Goal: Check status: Check status

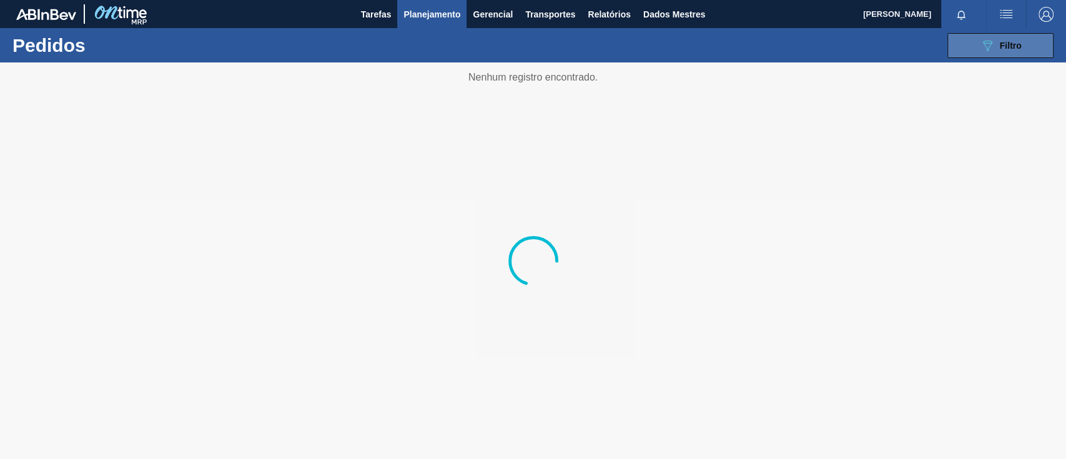
click at [968, 48] on button "089F7B8B-B2A5-4AFE-B5C0-19BA573D28AC Filtro" at bounding box center [1001, 45] width 106 height 25
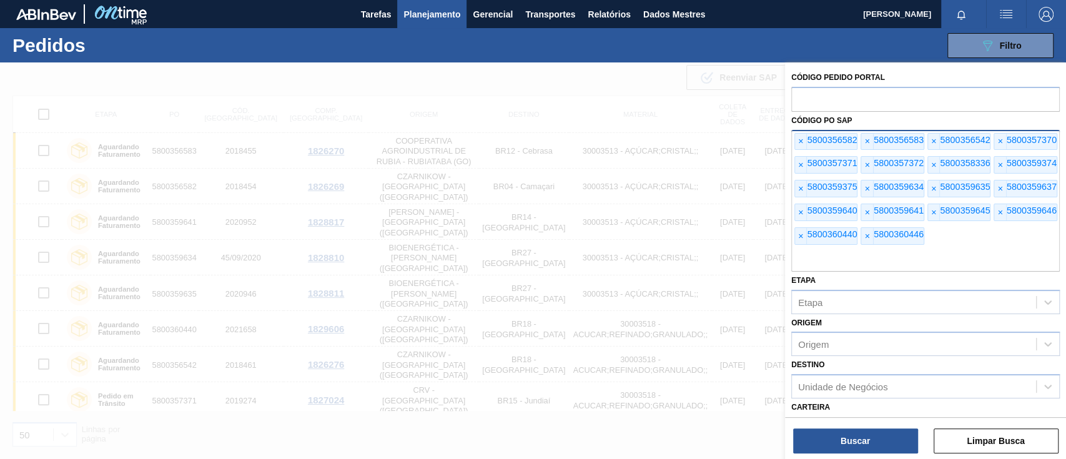
click at [793, 145] on div "× 5800356582 × 5800356583 × 5800356542 × 5800357370 × 5800357371 × 5800357372 ×…" at bounding box center [925, 201] width 269 height 142
click at [793, 144] on div "× 5800356582 × 5800356583 × 5800356542 × 5800357370 × 5800357371 × 5800357372 ×…" at bounding box center [925, 201] width 269 height 142
click at [799, 141] on font "×" at bounding box center [800, 141] width 5 height 10
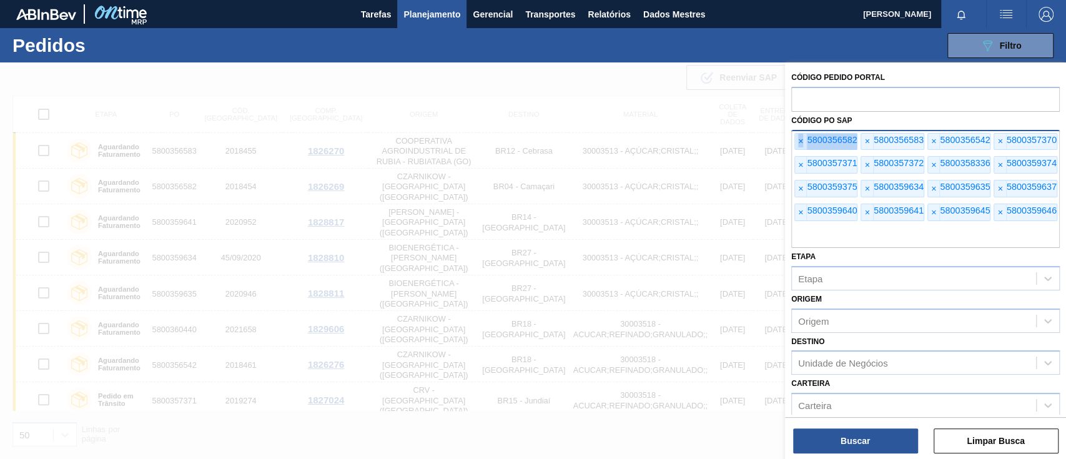
click at [800, 141] on font "×" at bounding box center [800, 141] width 5 height 10
click at [801, 141] on font "×" at bounding box center [800, 141] width 5 height 10
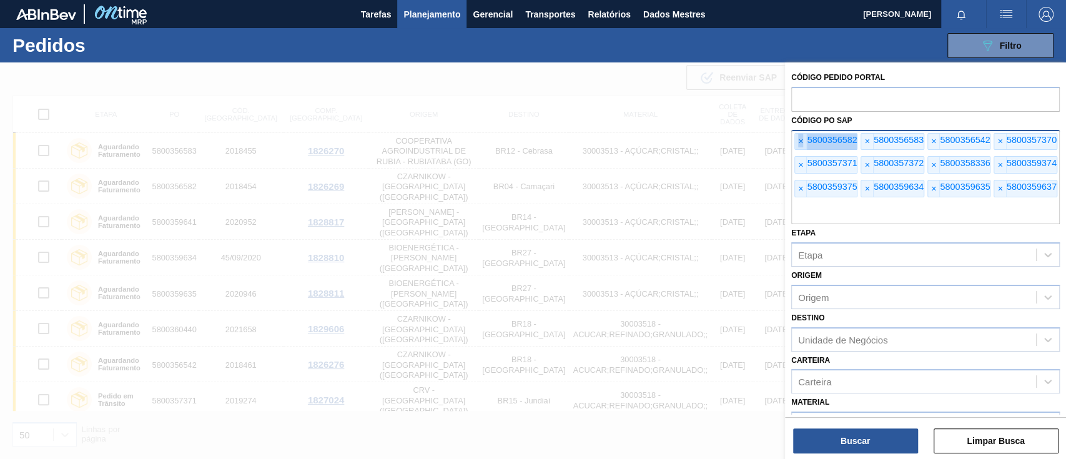
click at [801, 141] on font "×" at bounding box center [800, 141] width 5 height 10
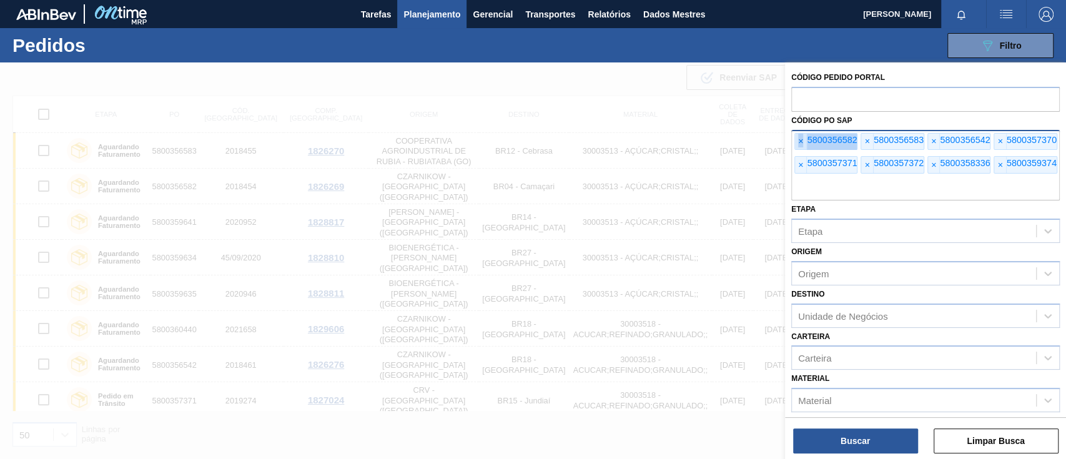
click at [801, 141] on font "×" at bounding box center [800, 141] width 5 height 10
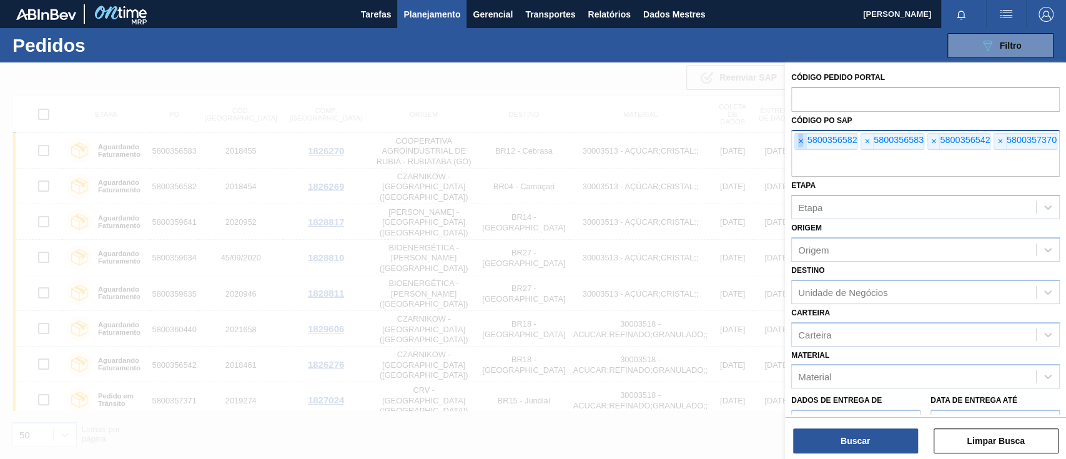
click at [801, 141] on font "×" at bounding box center [800, 141] width 5 height 10
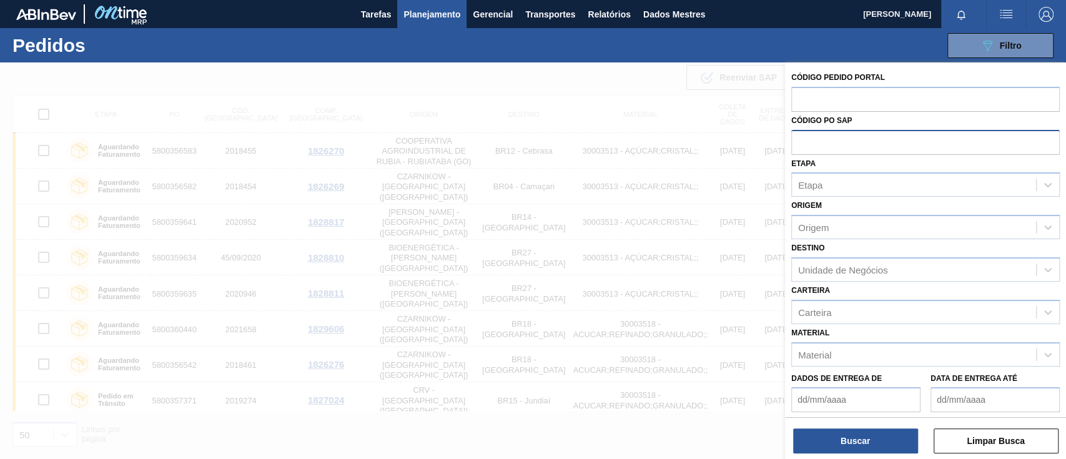
click at [801, 141] on input "text" at bounding box center [925, 142] width 269 height 24
paste input "5800354858"
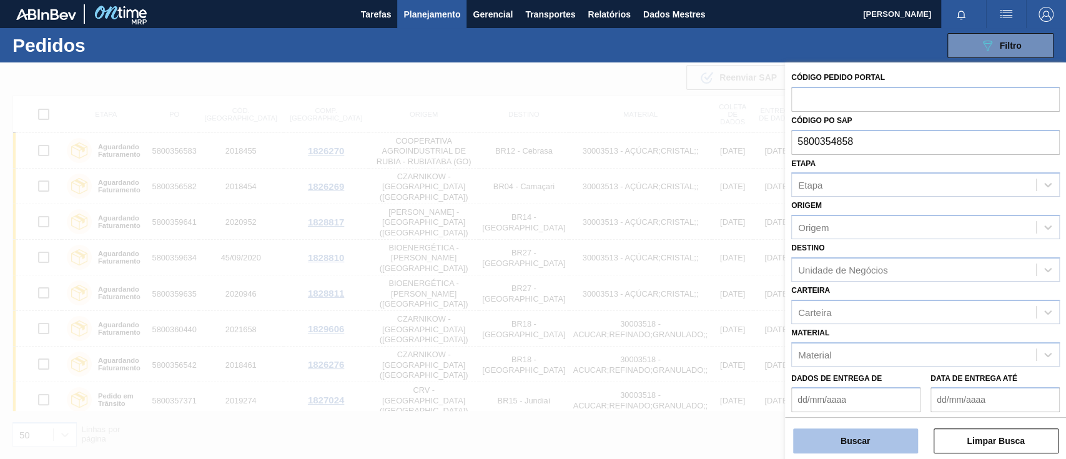
type input "5800354858"
click at [863, 432] on button "Buscar" at bounding box center [855, 441] width 125 height 25
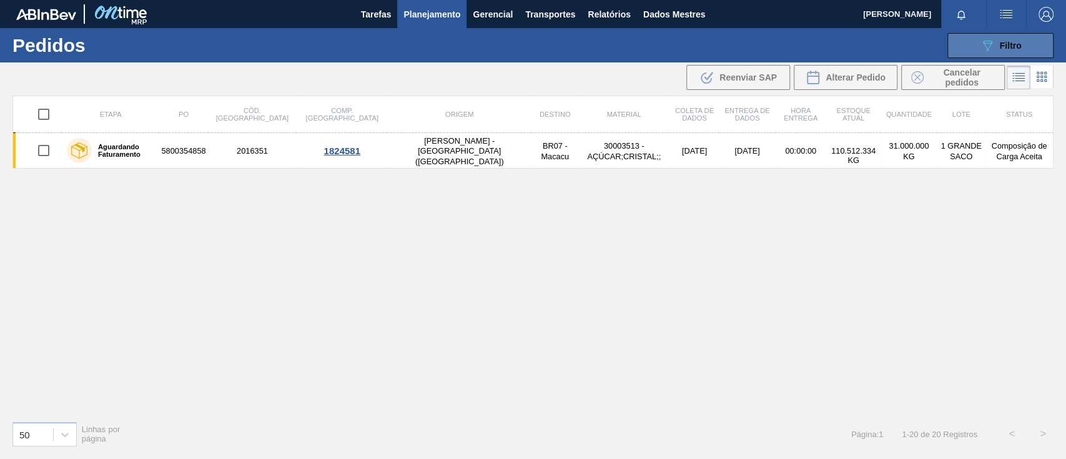
click at [1010, 56] on button "089F7B8B-B2A5-4AFE-B5C0-19BA573D28AC Filtro" at bounding box center [1001, 45] width 106 height 25
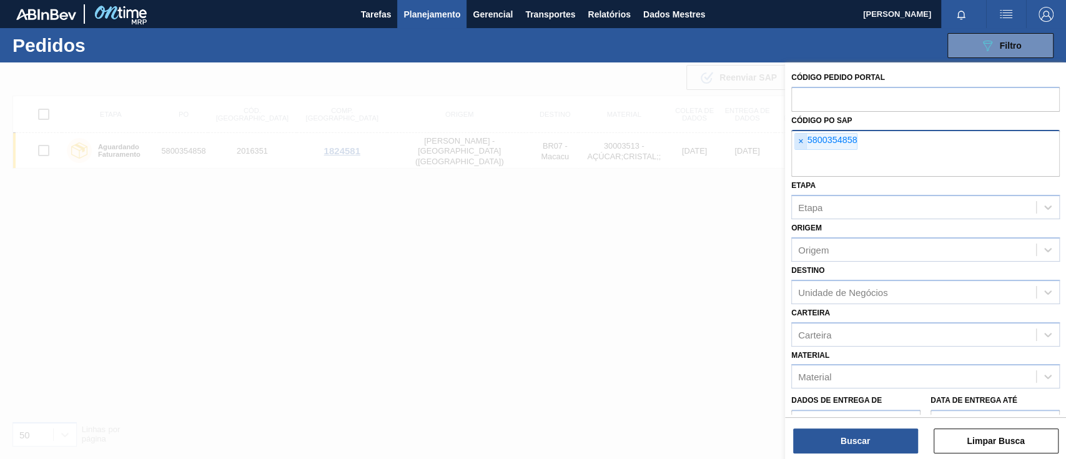
click at [806, 139] on span "×" at bounding box center [801, 142] width 12 height 16
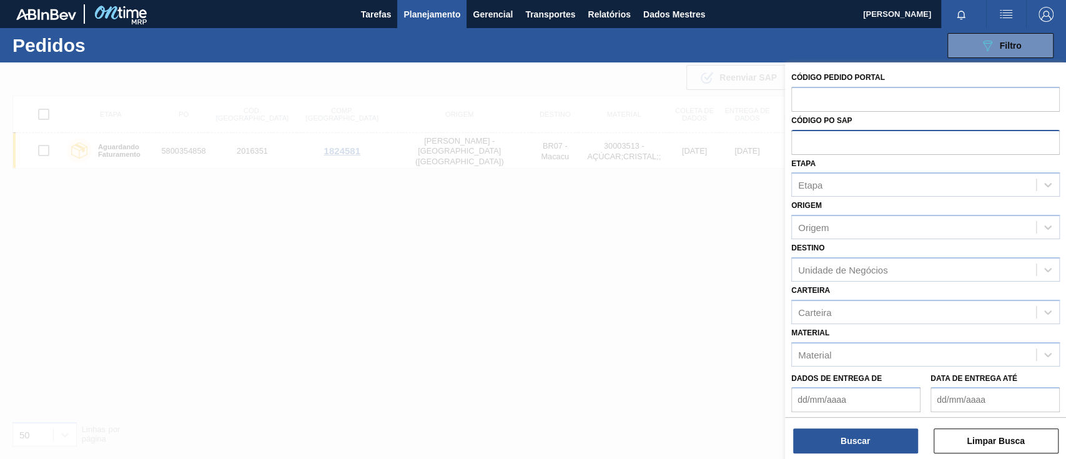
paste input "5800354848"
type input "5800354848"
click at [856, 434] on button "Buscar" at bounding box center [855, 441] width 125 height 25
